Goal: Task Accomplishment & Management: Use online tool/utility

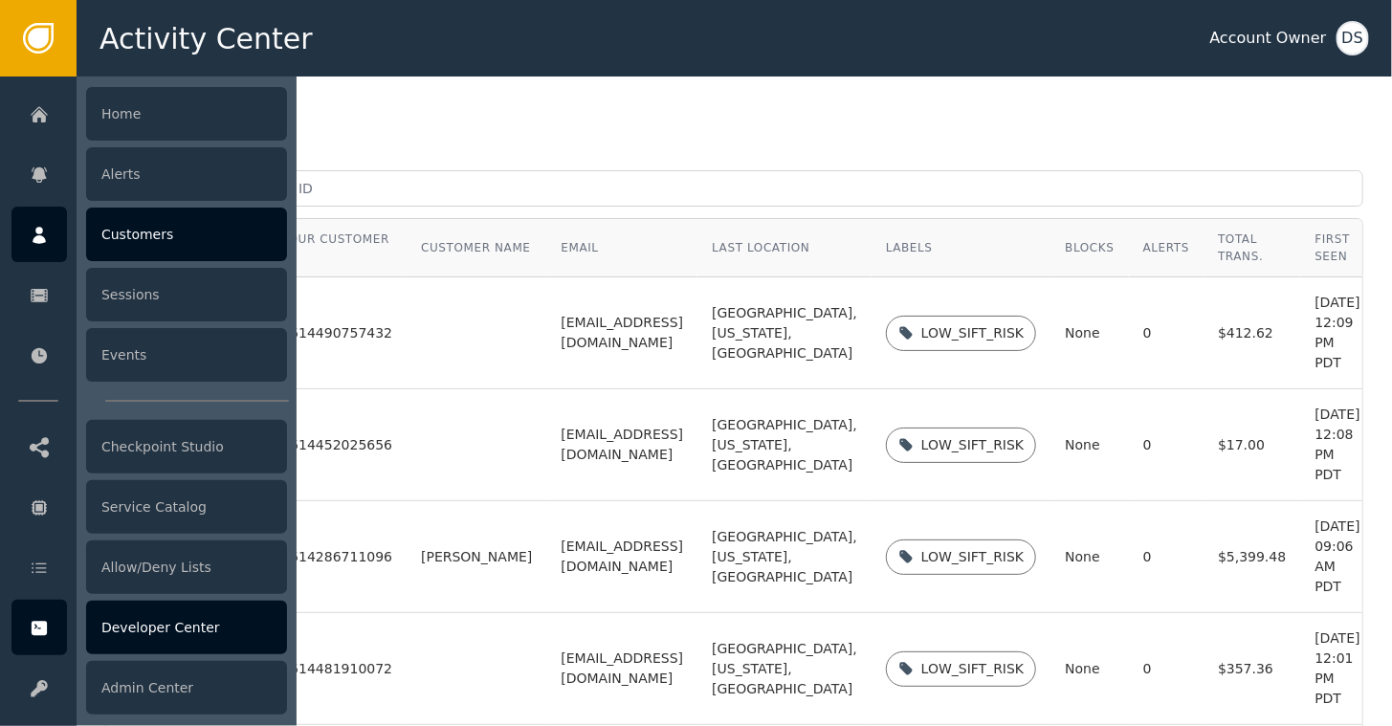
click at [161, 625] on div "Developer Center" at bounding box center [186, 628] width 201 height 54
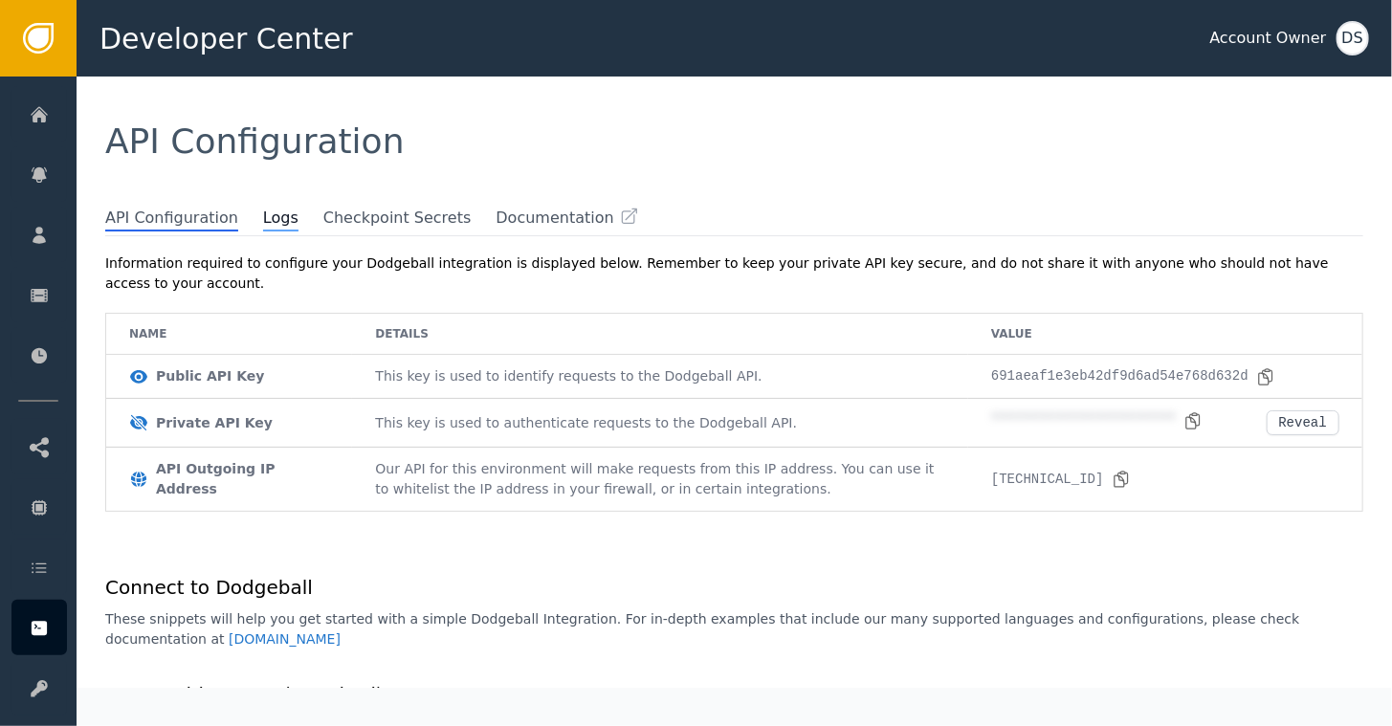
click at [263, 216] on span "Logs" at bounding box center [280, 219] width 35 height 25
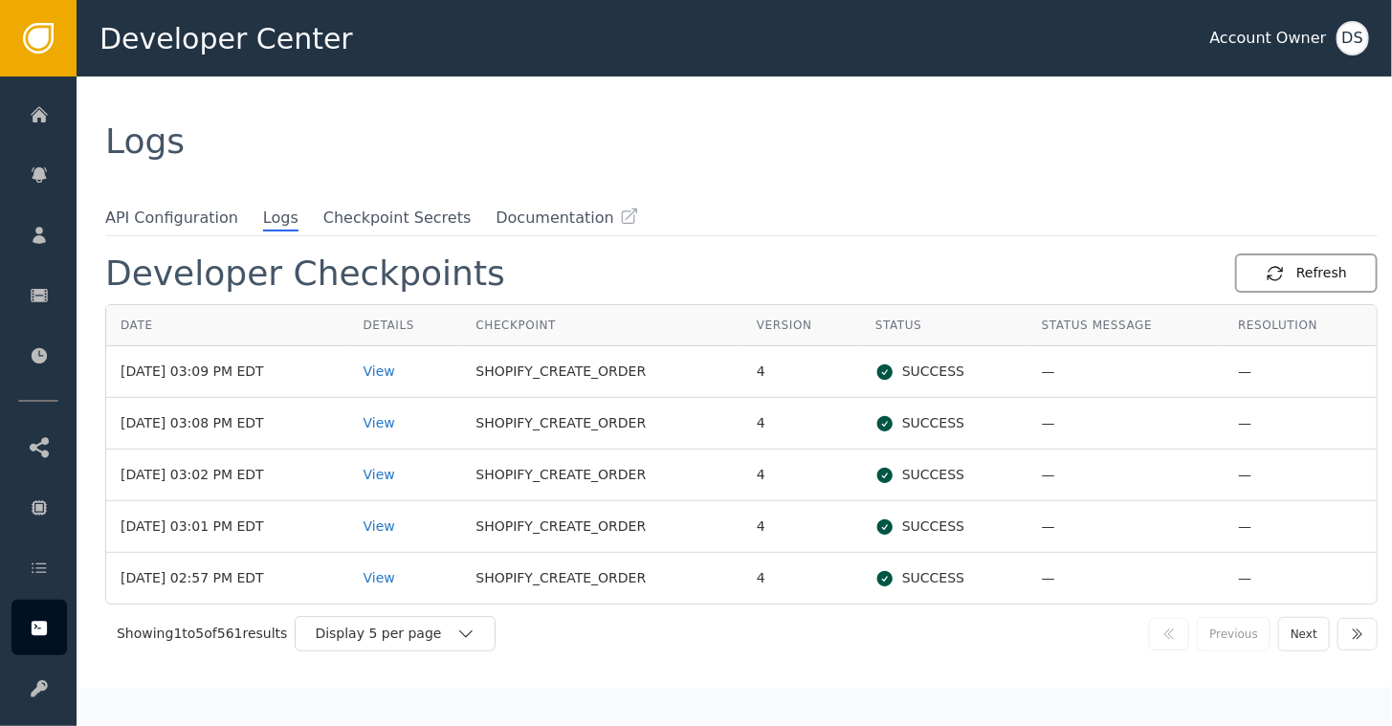
click at [1292, 273] on div "Refresh" at bounding box center [1306, 273] width 81 height 20
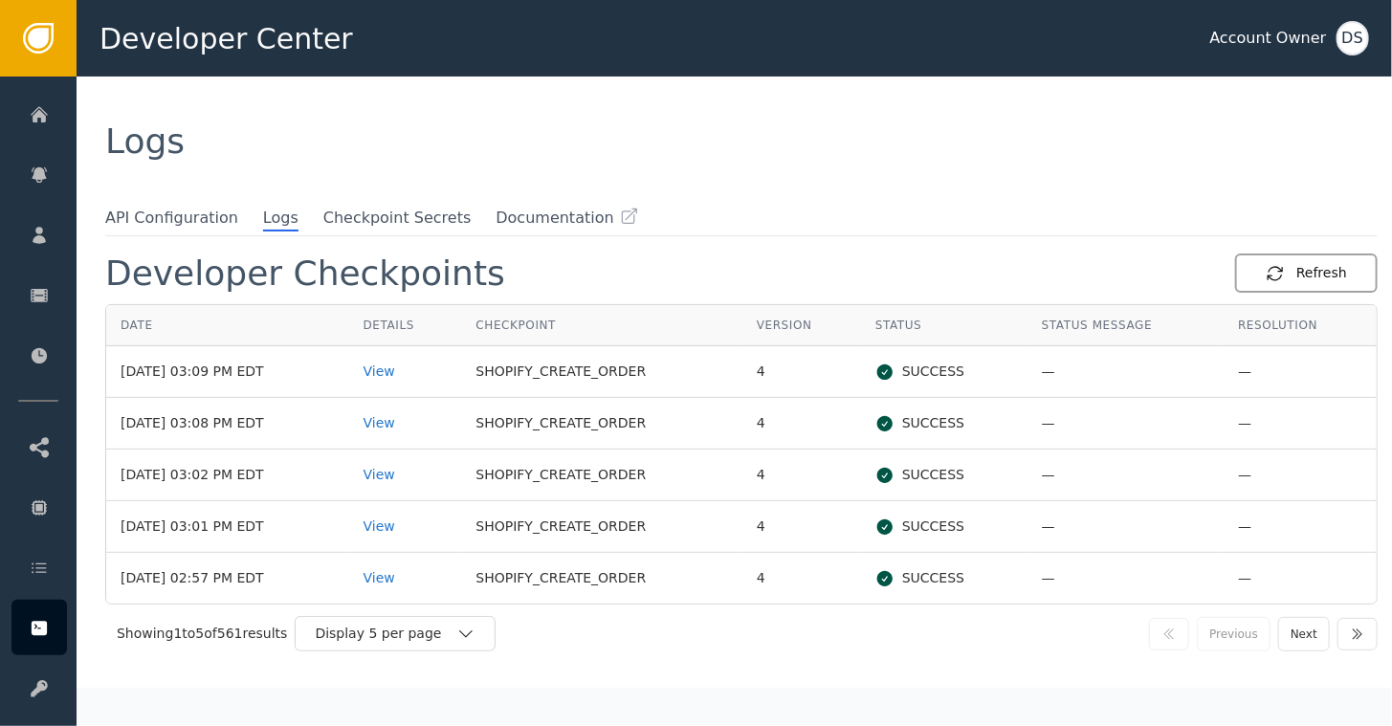
click at [1292, 273] on div "Refresh" at bounding box center [1306, 273] width 81 height 20
